Goal: Navigation & Orientation: Find specific page/section

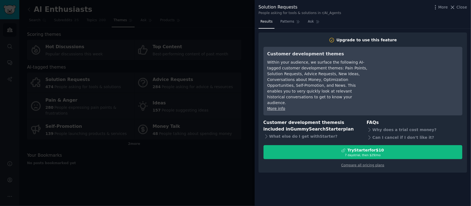
click at [205, 174] on div at bounding box center [235, 103] width 471 height 206
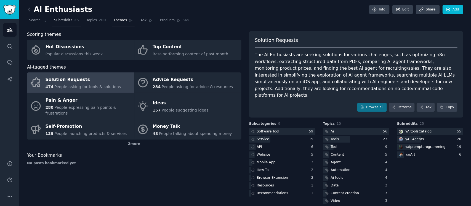
click at [66, 20] on span "Subreddits" at bounding box center [63, 20] width 18 height 5
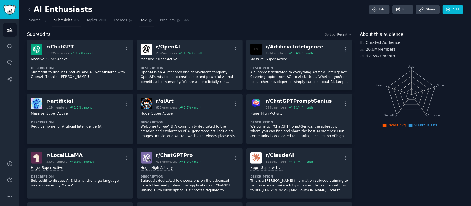
click at [140, 22] on span "Ask" at bounding box center [143, 20] width 6 height 5
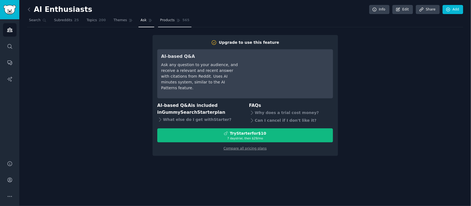
click at [165, 21] on span "Products" at bounding box center [167, 20] width 15 height 5
